Goal: Task Accomplishment & Management: Manage account settings

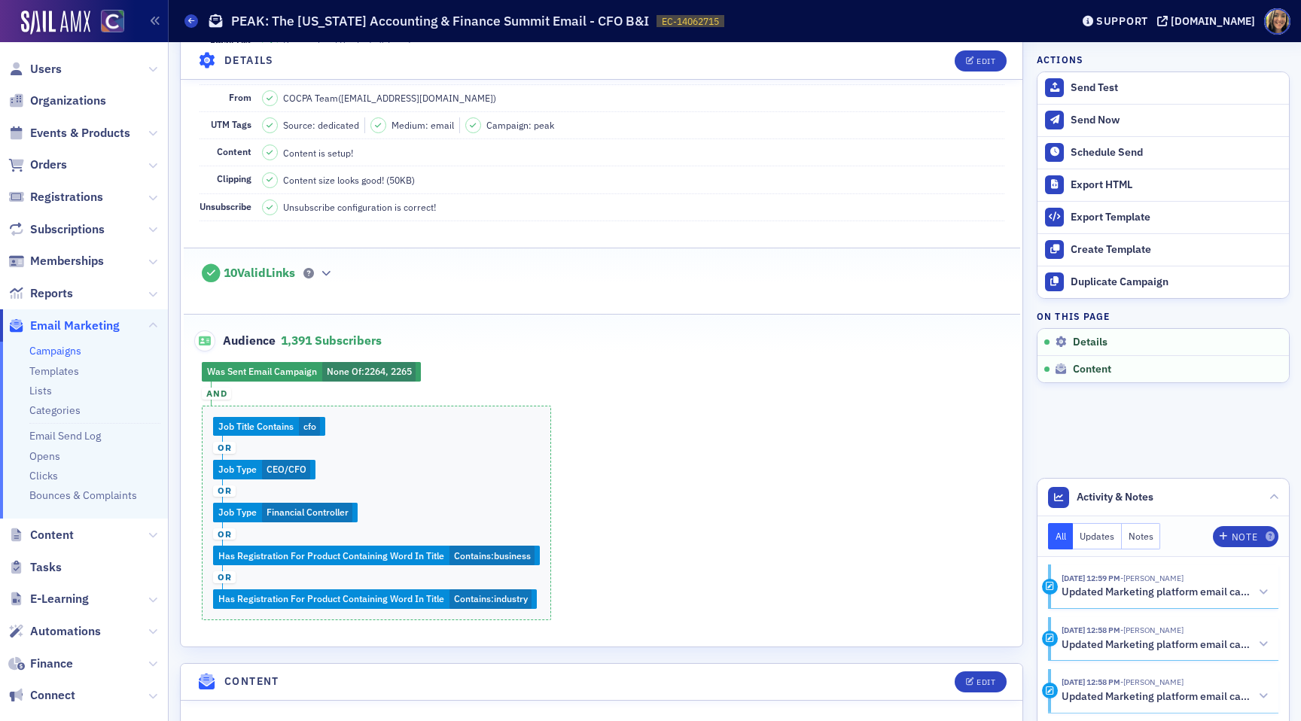
scroll to position [214, 0]
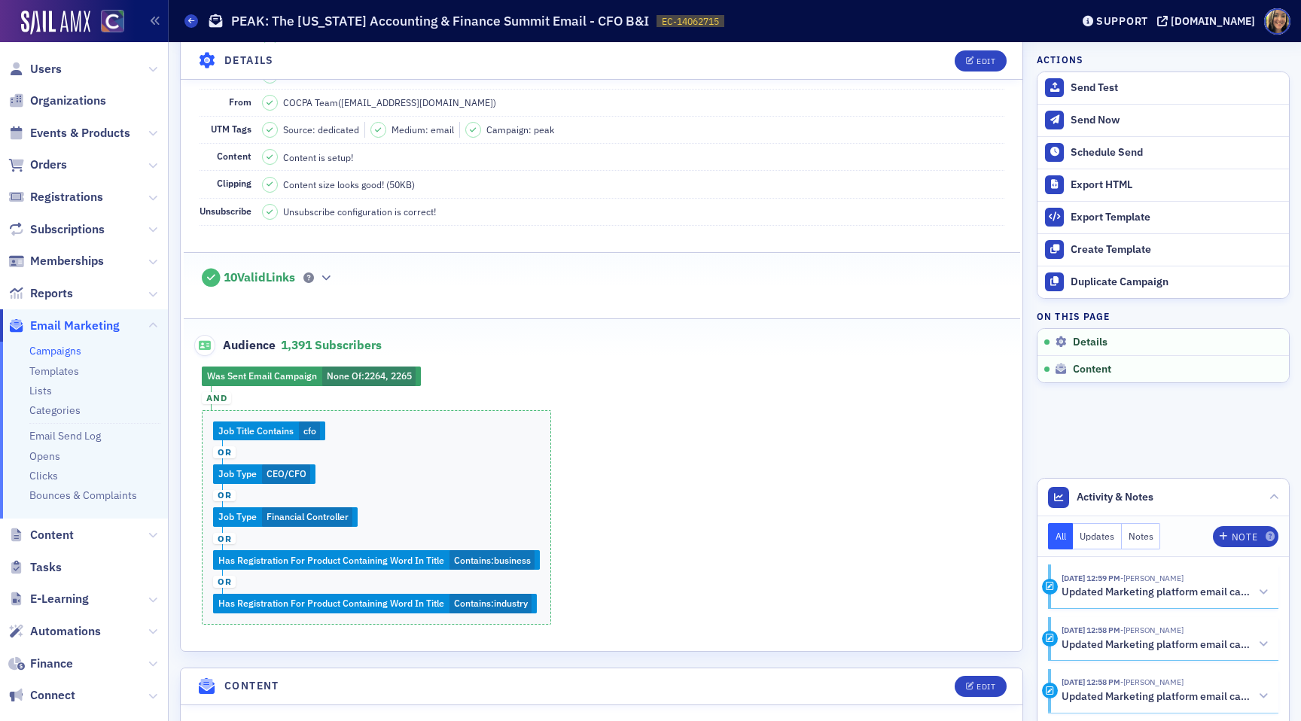
click at [371, 379] on div "Was Sent Email Campaign None Of : 2264, 2265 and Job Title Contains cfo or Job …" at bounding box center [602, 496] width 837 height 258
click at [989, 65] on button "Edit" at bounding box center [981, 60] width 52 height 21
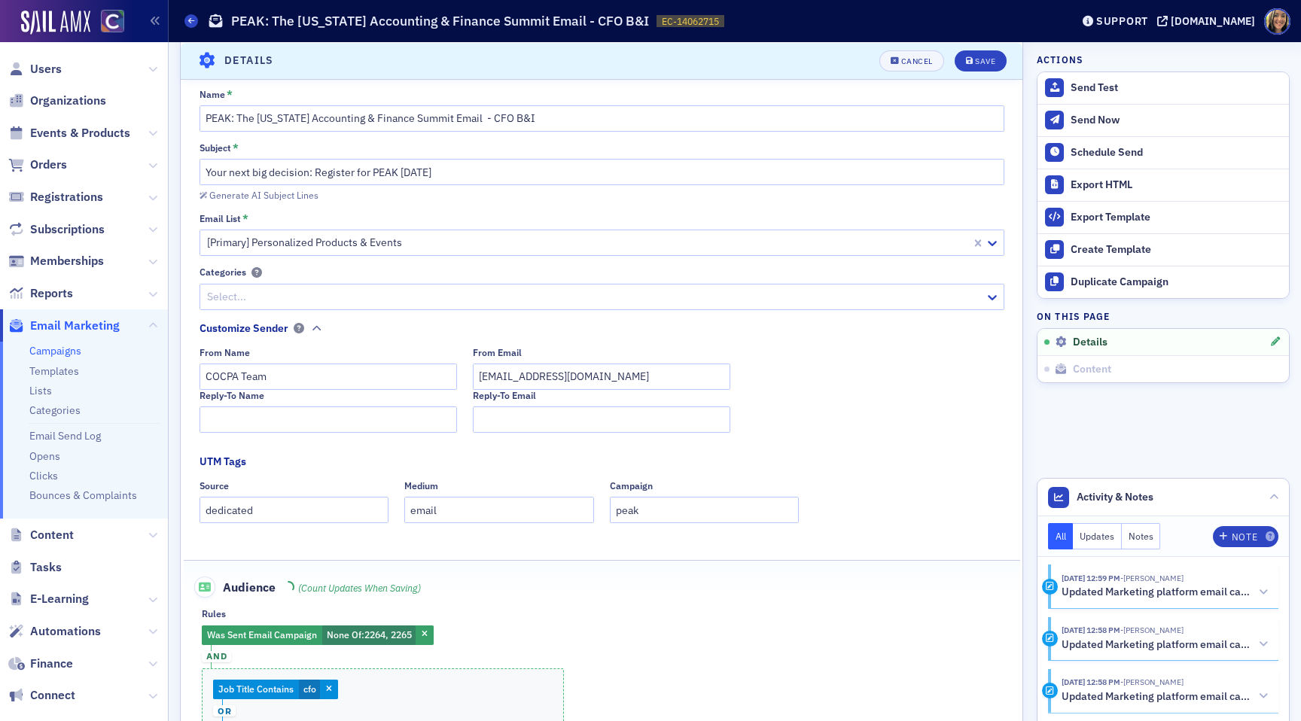
scroll to position [70, 0]
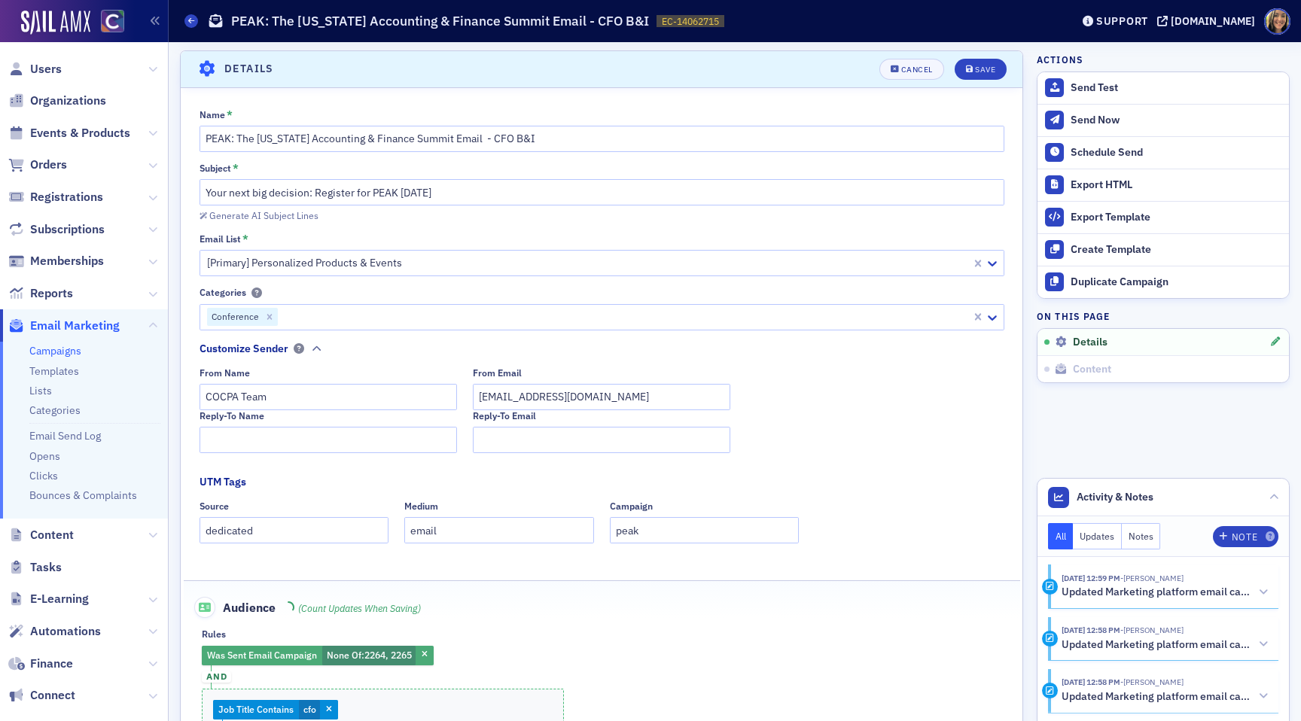
click at [390, 659] on span "2264, 2265" at bounding box center [387, 655] width 47 height 12
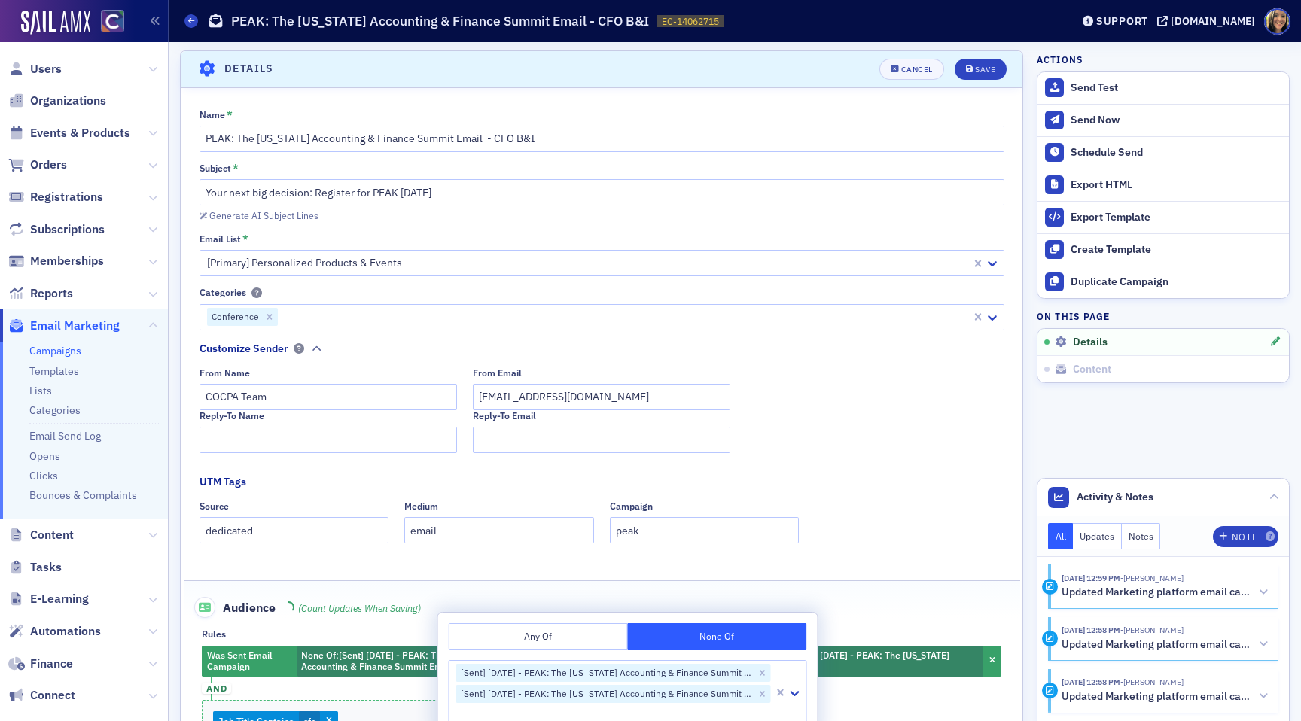
click at [843, 597] on div "Audience (count updates when saving)" at bounding box center [602, 599] width 805 height 37
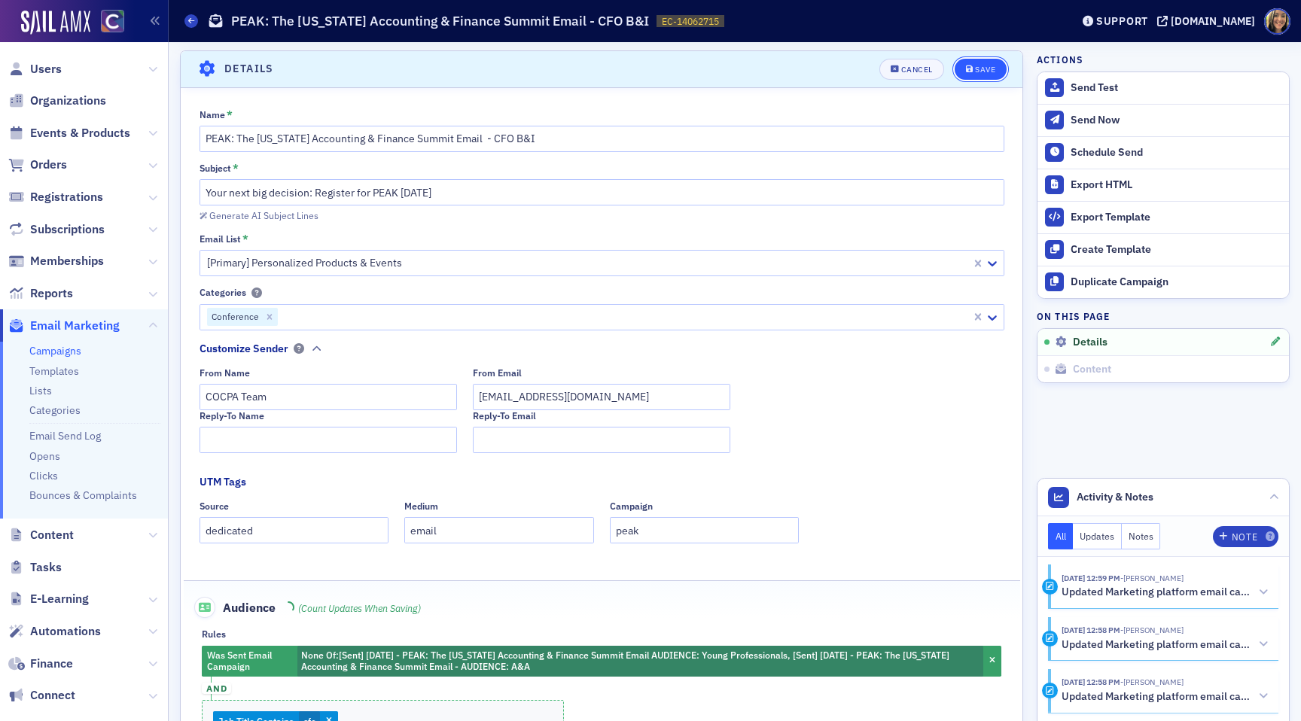
click at [977, 67] on div "Save" at bounding box center [985, 70] width 20 height 8
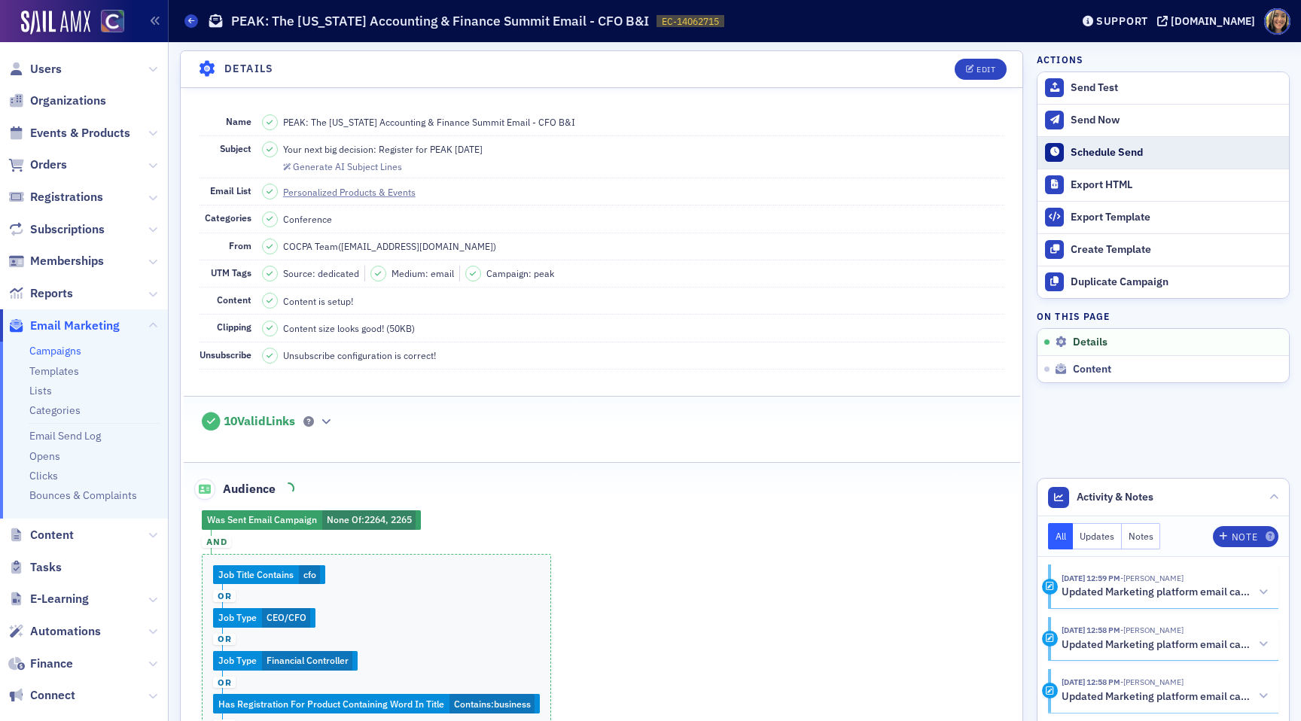
click at [1084, 152] on div "Schedule Send" at bounding box center [1176, 153] width 211 height 14
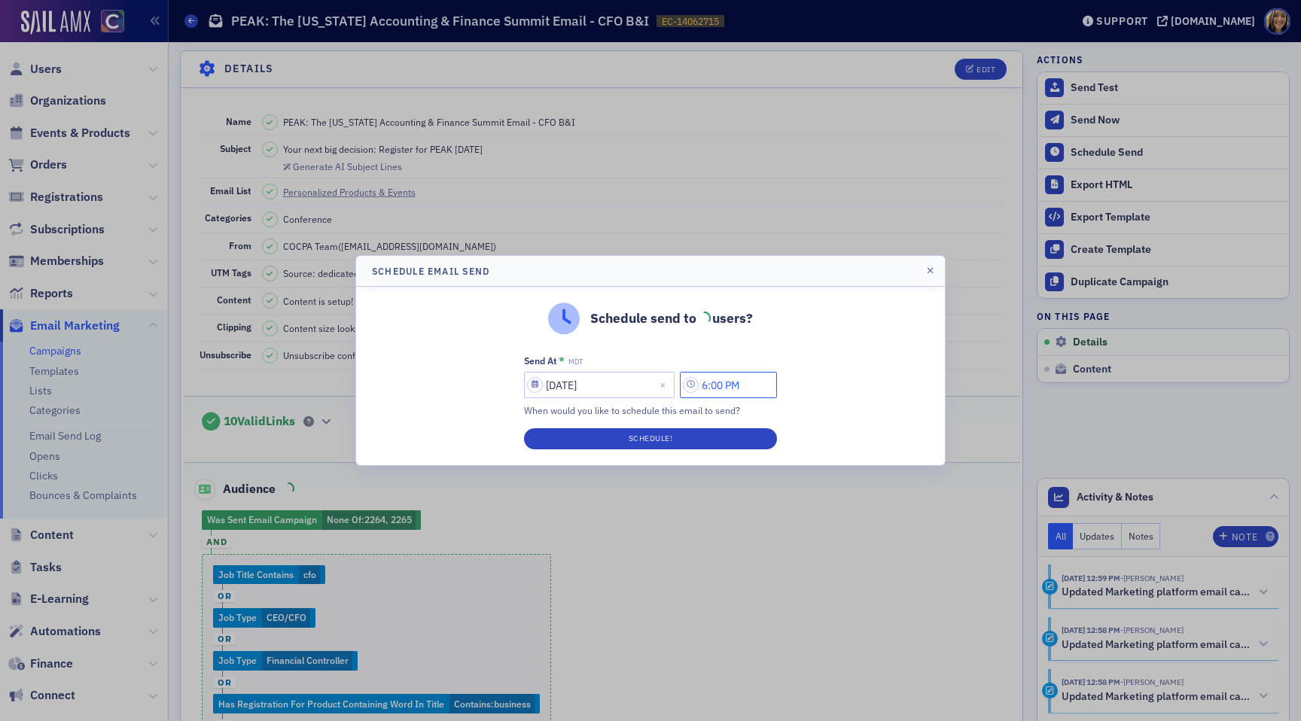
drag, startPoint x: 714, startPoint y: 388, endPoint x: 698, endPoint y: 387, distance: 15.8
click at [698, 388] on input "6:00 PM" at bounding box center [728, 385] width 97 height 26
click at [929, 276] on button "button" at bounding box center [931, 271] width 14 height 14
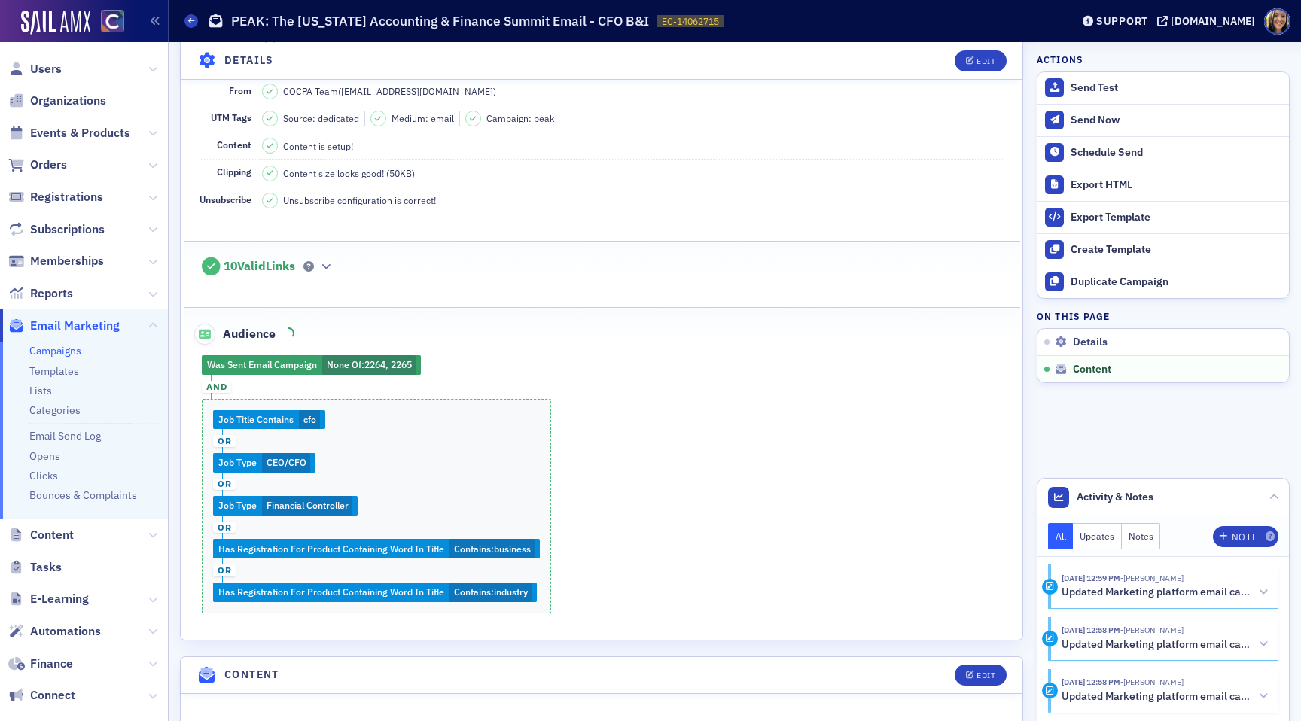
scroll to position [0, 0]
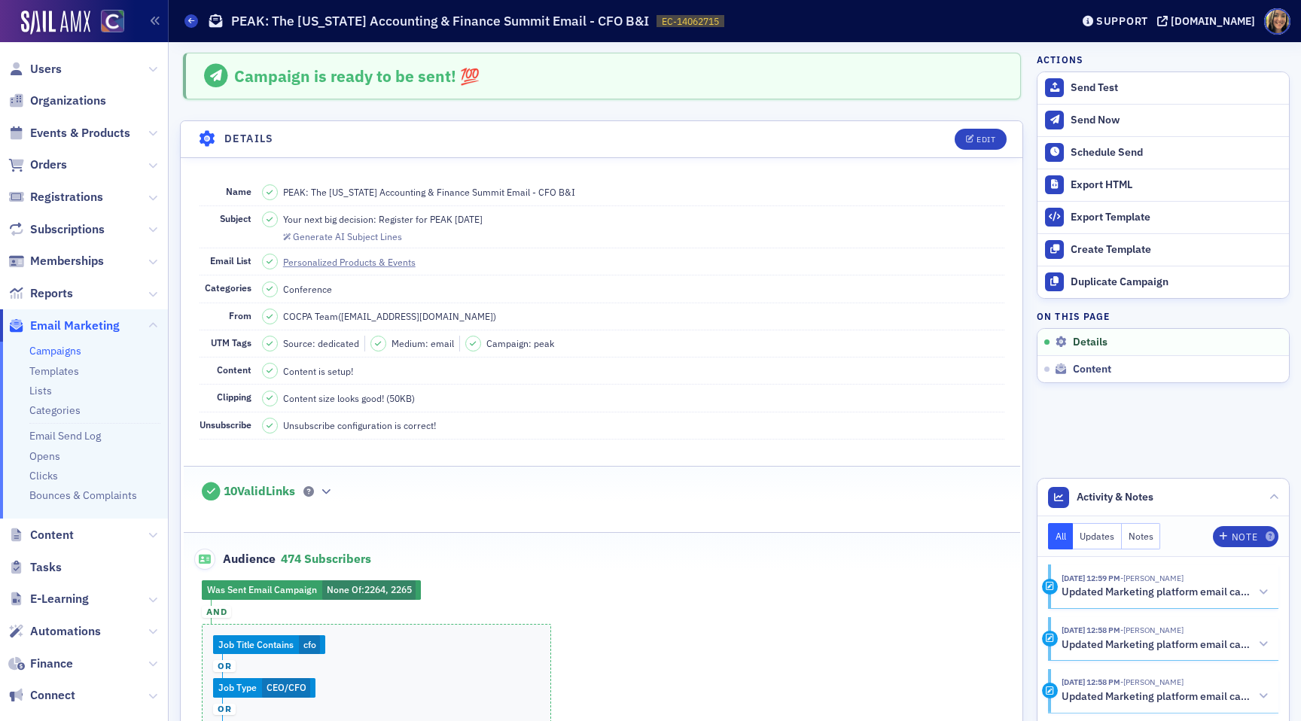
drag, startPoint x: 1110, startPoint y: 162, endPoint x: 786, endPoint y: 337, distance: 367.9
click at [1113, 165] on button "Schedule Send" at bounding box center [1164, 152] width 252 height 32
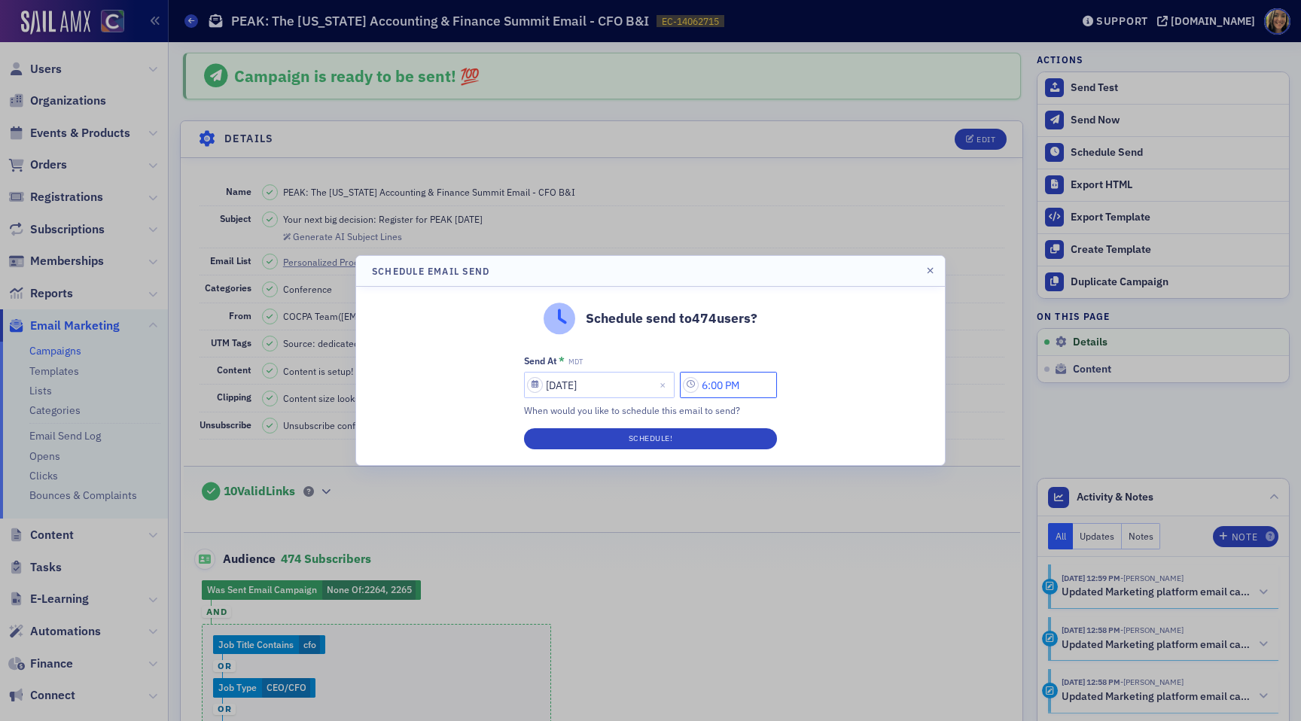
click at [713, 385] on input "6:00 PM" at bounding box center [728, 385] width 97 height 26
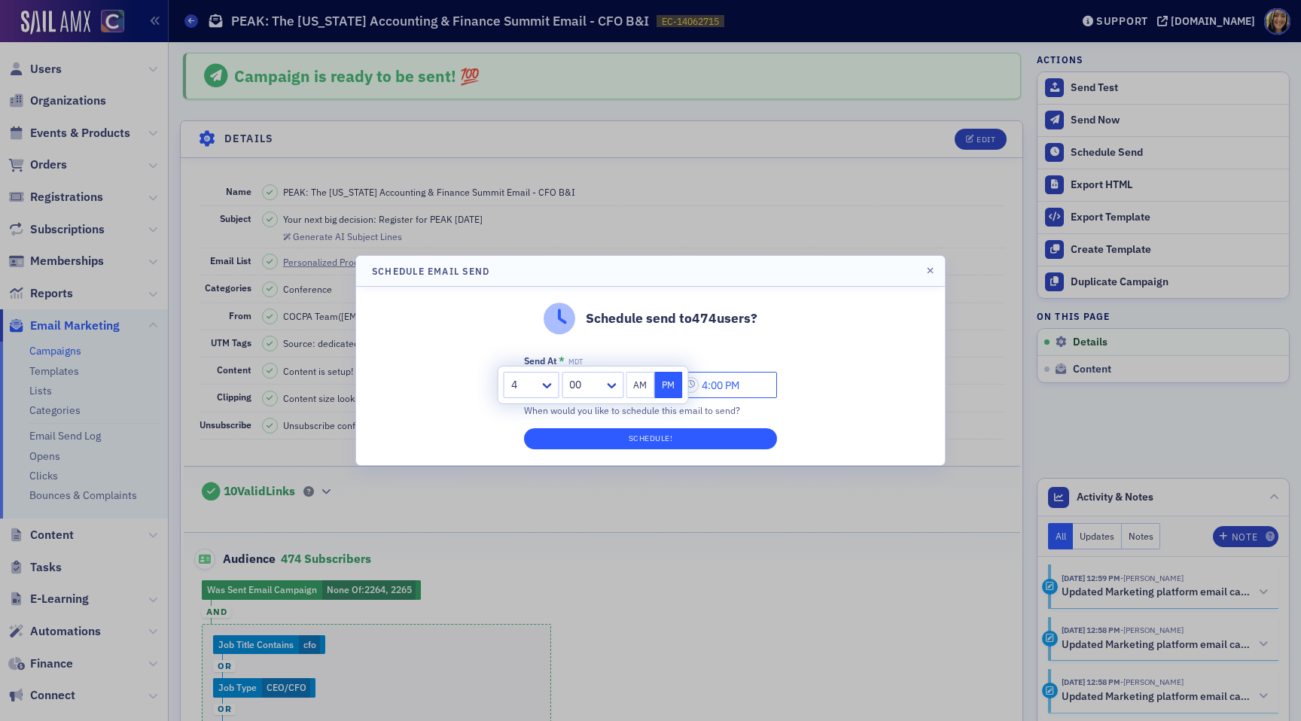
type input "4:00 PM"
click at [684, 433] on button "Schedule!" at bounding box center [650, 438] width 253 height 21
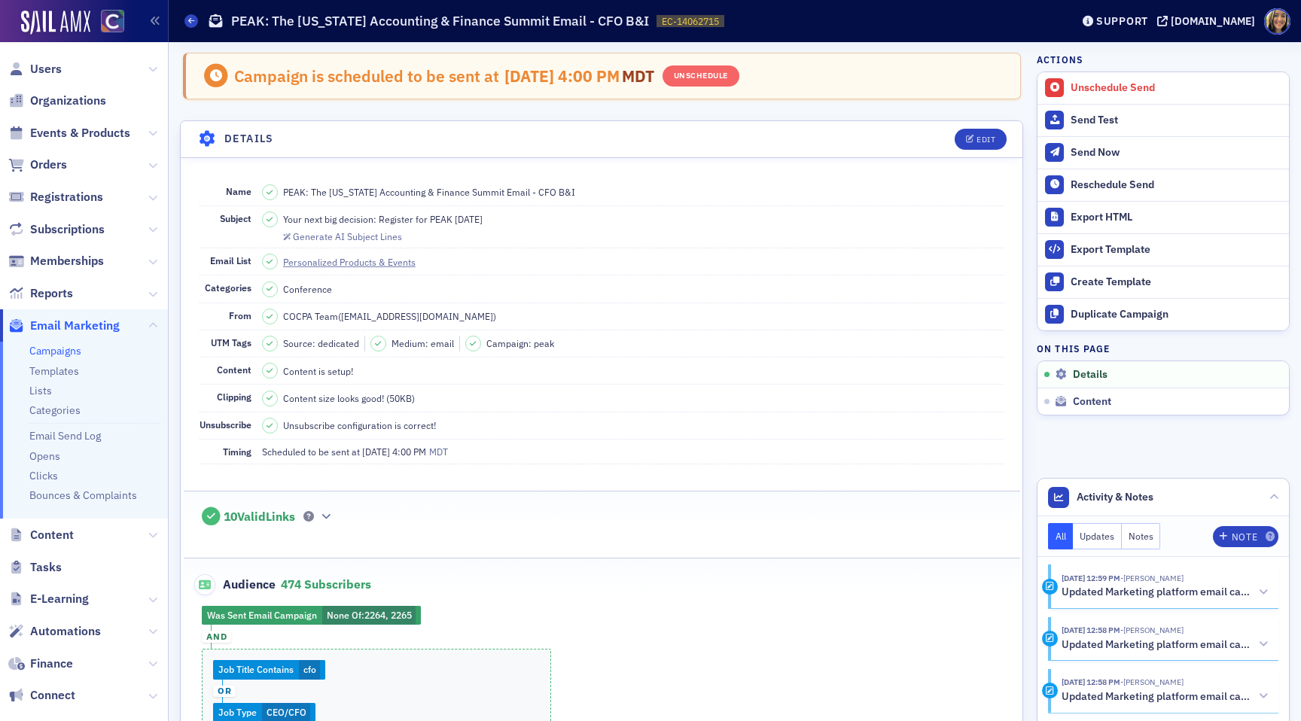
click at [44, 347] on link "Campaigns" at bounding box center [55, 351] width 52 height 14
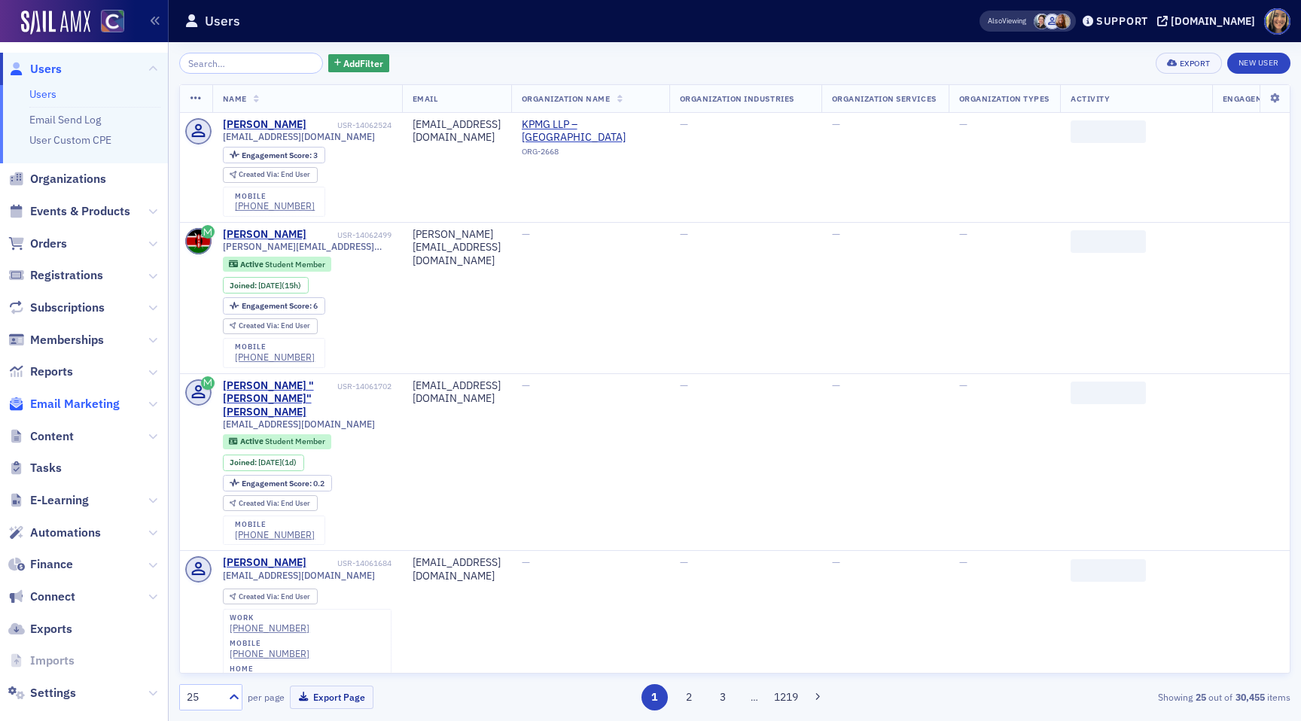
click at [72, 405] on span "Email Marketing" at bounding box center [75, 404] width 90 height 17
click at [71, 210] on span "Events & Products" at bounding box center [80, 211] width 100 height 17
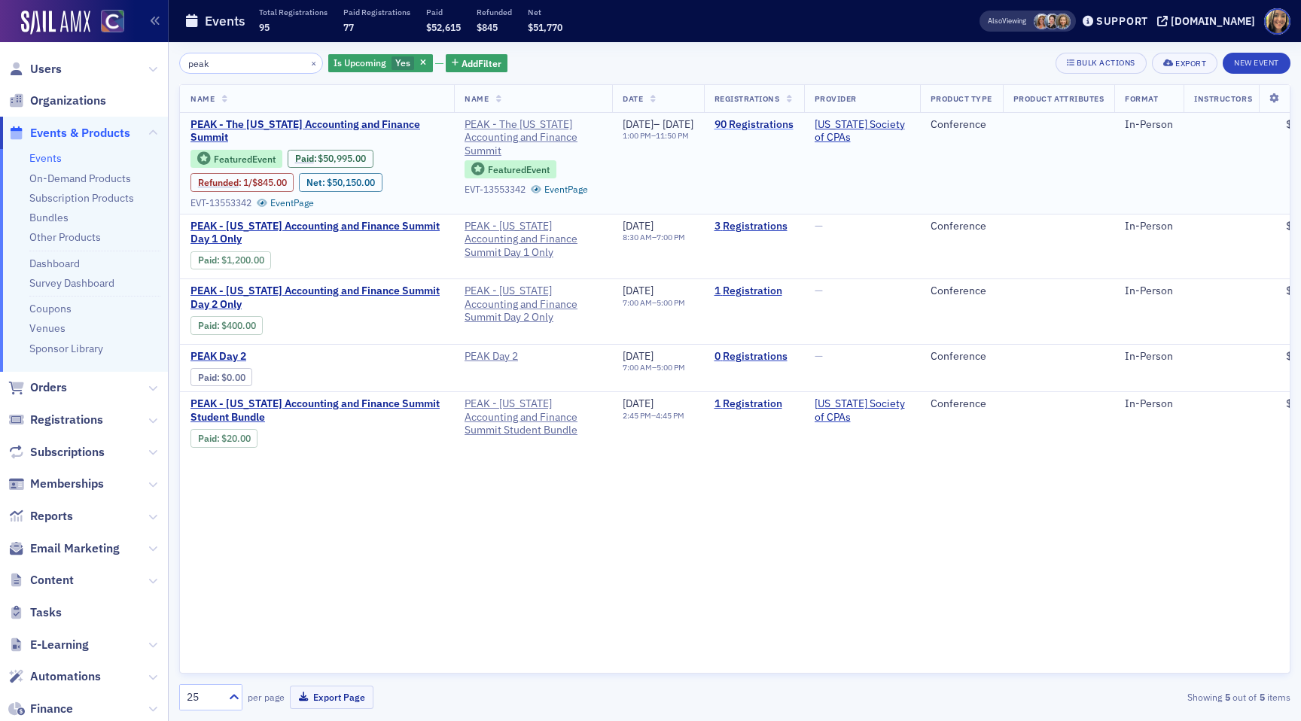
type input "peak"
click at [794, 130] on link "90 Registrations" at bounding box center [754, 125] width 79 height 14
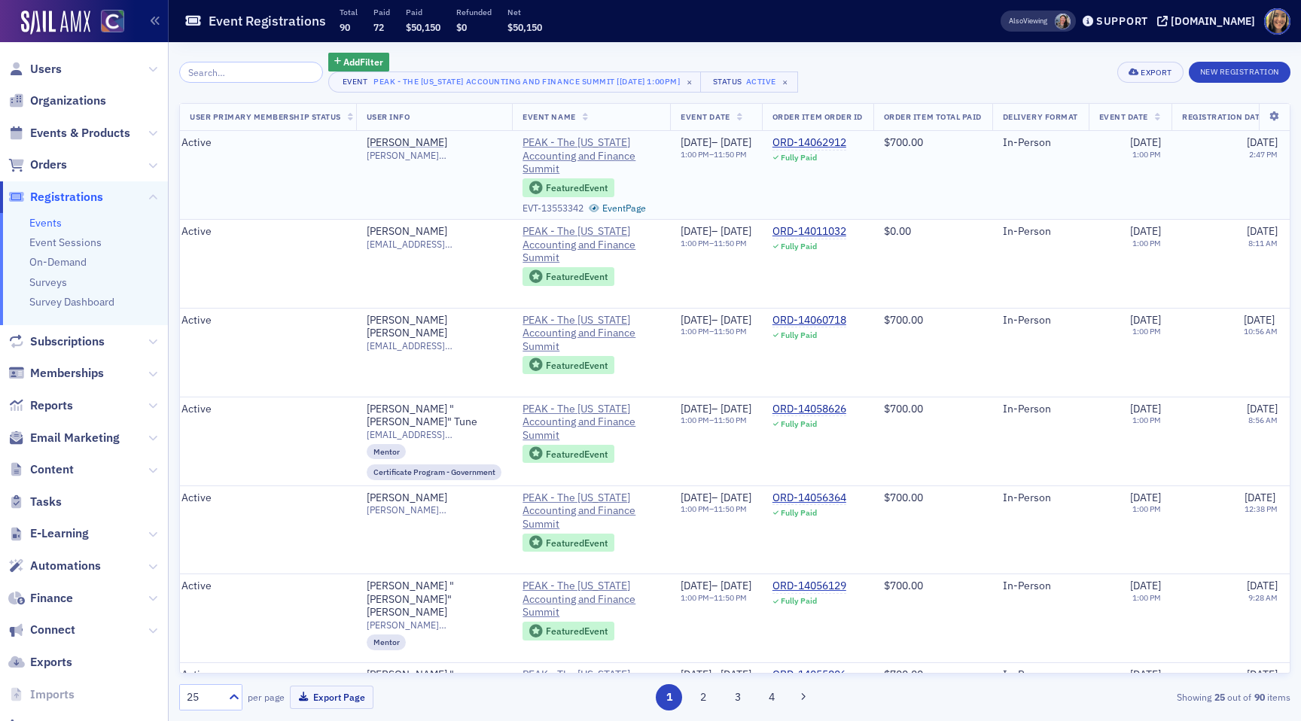
scroll to position [0, 107]
